Goal: Transaction & Acquisition: Purchase product/service

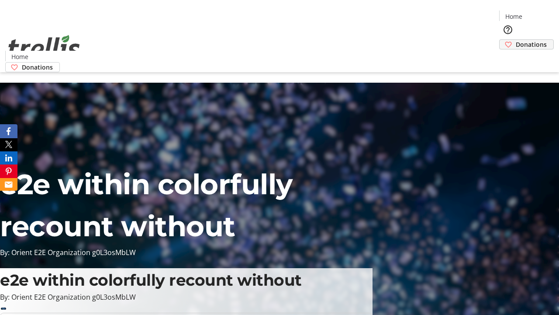
click at [516, 40] on span "Donations" at bounding box center [531, 44] width 31 height 9
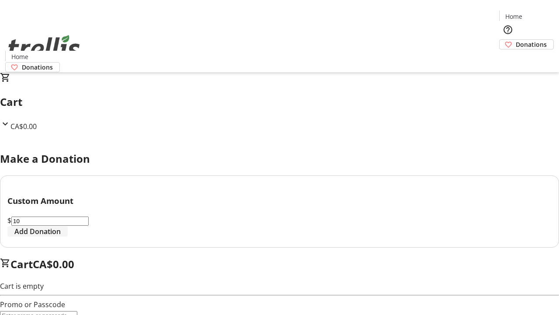
click at [61, 236] on span "Add Donation" at bounding box center [37, 231] width 46 height 10
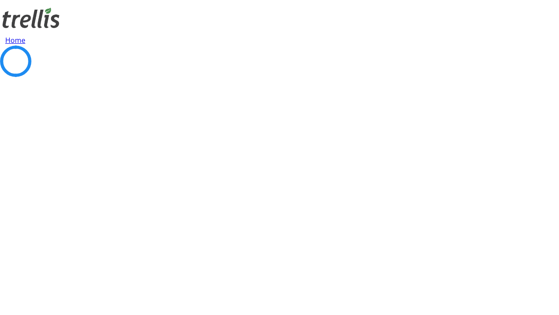
select select "CA"
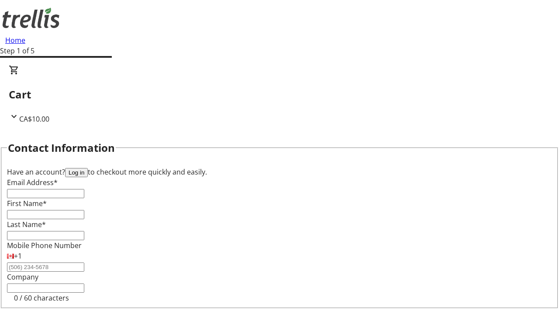
click at [88, 168] on button "Log in" at bounding box center [76, 172] width 23 height 9
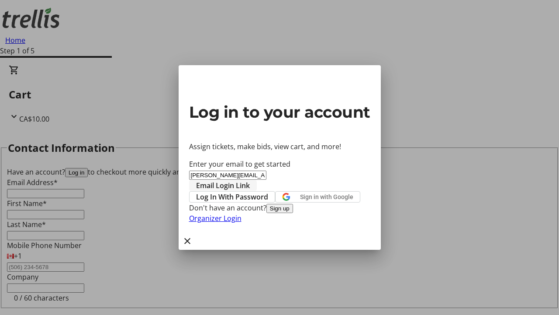
type input "[PERSON_NAME][EMAIL_ADDRESS][DOMAIN_NAME]"
click at [250, 180] on span "Email Login Link" at bounding box center [223, 185] width 54 height 10
